Goal: Transaction & Acquisition: Purchase product/service

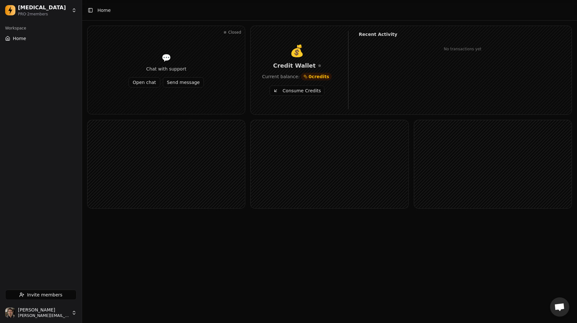
click at [303, 91] on button "Consume Credits" at bounding box center [297, 91] width 55 height 10
click at [345, 178] on rect at bounding box center [329, 164] width 157 height 88
click at [305, 107] on div "💰 Credit Wallet Current balance: -5 credits Consume Credits Recent Activity Con…" at bounding box center [411, 70] width 321 height 88
click at [298, 91] on button "Consume Credits" at bounding box center [297, 91] width 55 height 10
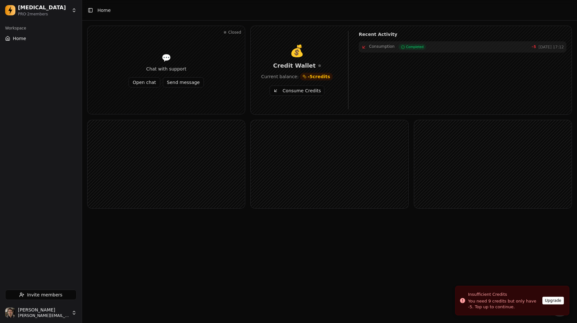
click at [298, 91] on button "Consume Credits" at bounding box center [297, 91] width 55 height 10
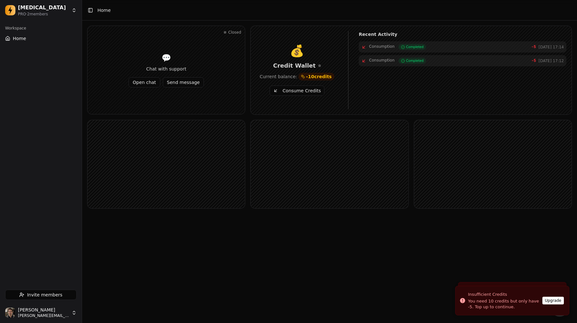
click at [310, 161] on rect at bounding box center [329, 164] width 157 height 88
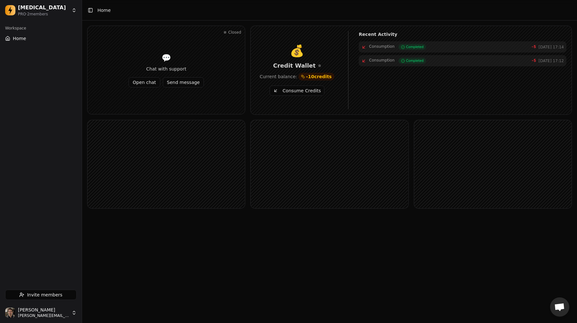
click at [322, 50] on div "💰" at bounding box center [297, 51] width 82 height 13
click at [306, 92] on button "Consume Credits" at bounding box center [297, 91] width 55 height 10
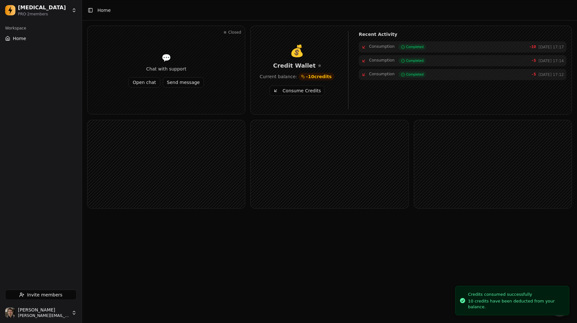
click at [268, 175] on rect at bounding box center [329, 164] width 157 height 88
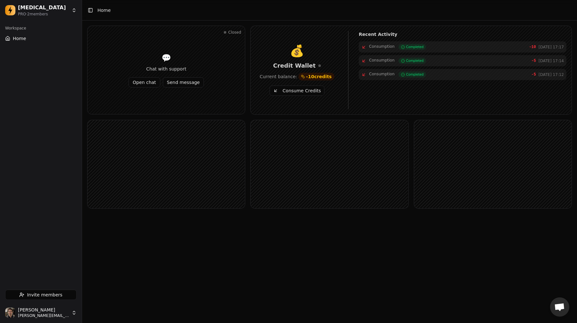
click at [308, 154] on rect at bounding box center [329, 164] width 157 height 88
click at [299, 90] on button "Consume Credits" at bounding box center [297, 91] width 55 height 10
click at [310, 90] on button "Consume Credits" at bounding box center [297, 91] width 55 height 10
click at [298, 90] on button "Consume Credits" at bounding box center [297, 91] width 55 height 10
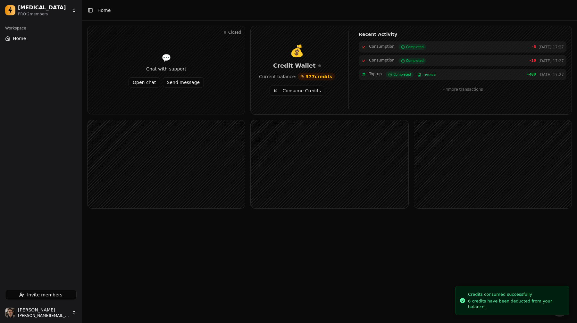
click at [317, 129] on rect at bounding box center [329, 164] width 157 height 88
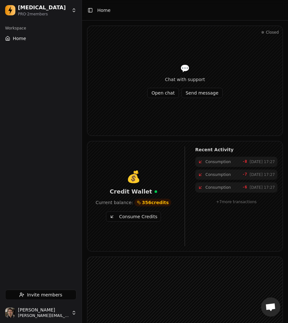
click at [141, 219] on button "Consume Credits" at bounding box center [133, 217] width 55 height 10
click at [144, 221] on button "Consume Credits" at bounding box center [133, 217] width 55 height 10
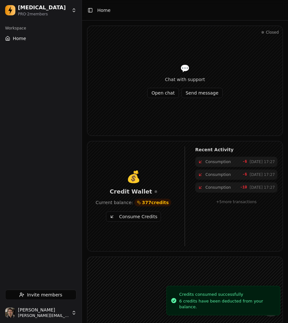
click at [144, 220] on button "Consume Credits" at bounding box center [133, 217] width 55 height 10
click at [118, 216] on button "Consume Credits" at bounding box center [133, 217] width 55 height 10
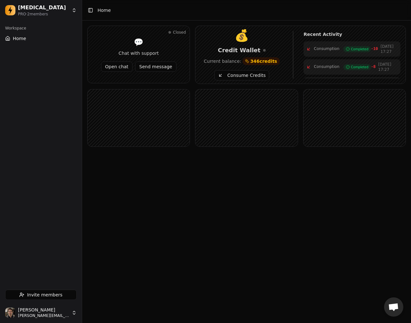
click at [226, 77] on button "Consume Credits" at bounding box center [241, 75] width 55 height 10
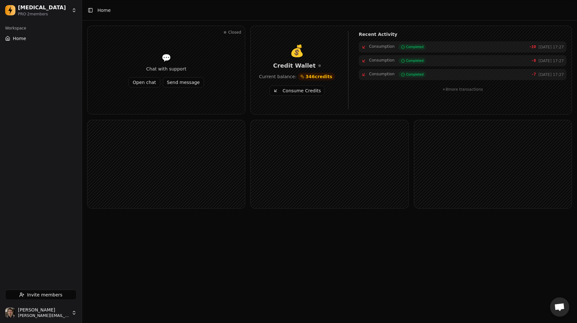
click at [292, 91] on button "Consume Credits" at bounding box center [297, 91] width 55 height 10
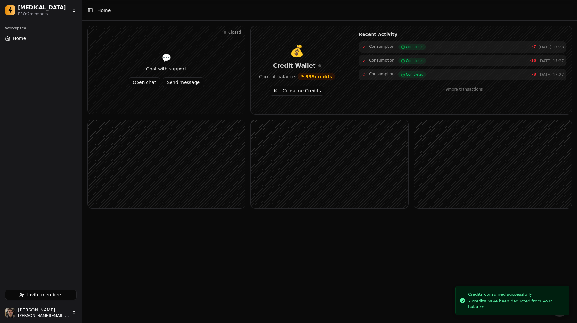
click at [293, 91] on button "Consume Credits" at bounding box center [297, 91] width 55 height 10
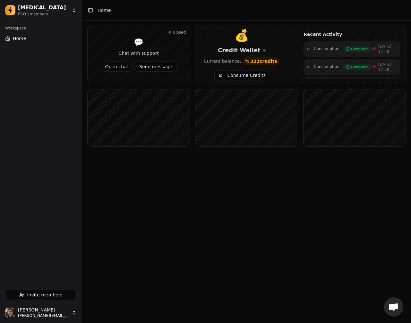
click at [234, 78] on button "Consume Credits" at bounding box center [241, 75] width 55 height 10
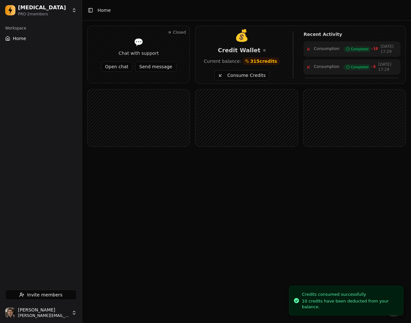
click at [275, 186] on main "Toggle Sidebar Home Closed 💬 Chat with support Open chat Send message 💰 Credit …" at bounding box center [246, 161] width 329 height 323
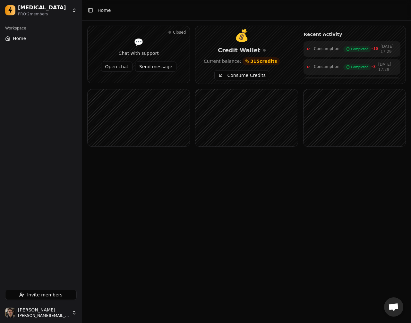
click at [233, 72] on button "Consume Credits" at bounding box center [241, 75] width 55 height 10
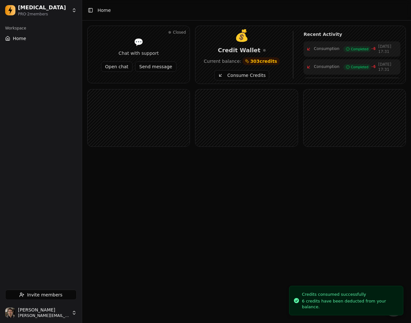
click at [245, 197] on main "Toggle Sidebar Home Closed 💬 Chat with support Open chat Send message 💰 Credit …" at bounding box center [246, 161] width 329 height 323
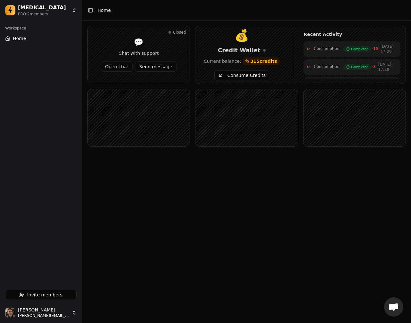
click at [233, 74] on button "Consume Credits" at bounding box center [241, 75] width 55 height 10
